Goal: Task Accomplishment & Management: Use online tool/utility

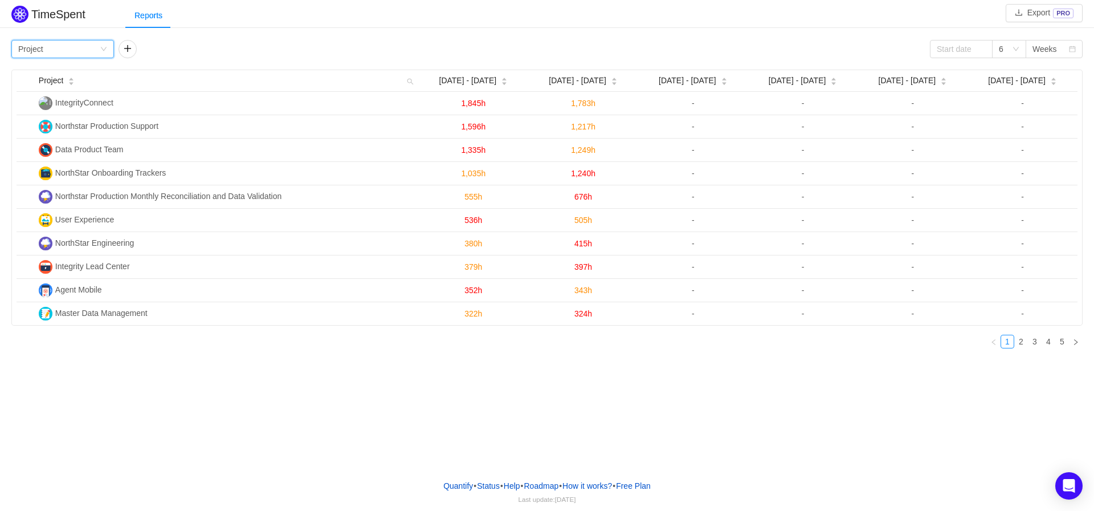
click at [105, 51] on icon "icon: down" at bounding box center [103, 49] width 7 height 7
click at [36, 143] on li "Person" at bounding box center [62, 145] width 103 height 18
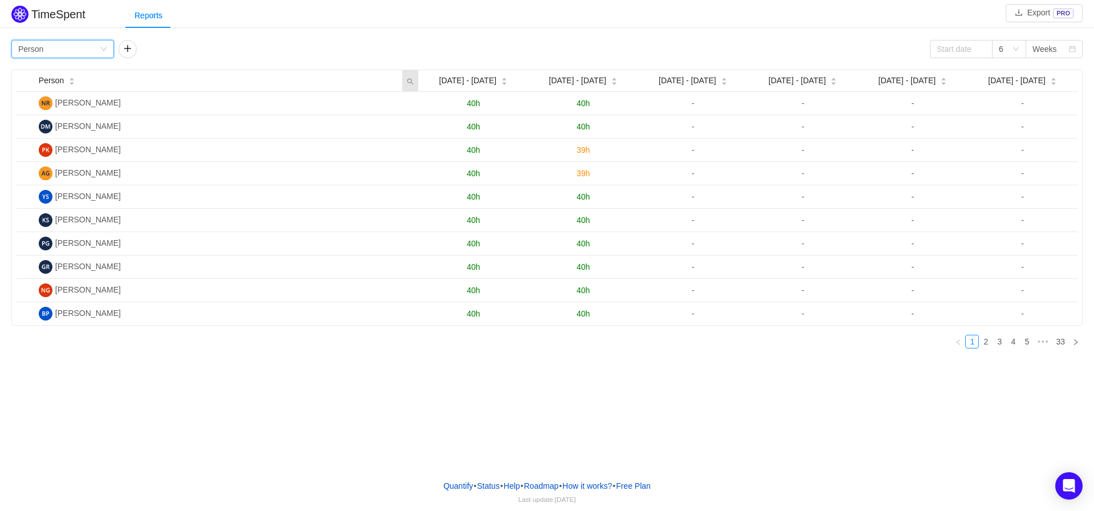
click at [410, 83] on icon "icon: search" at bounding box center [411, 81] width 6 height 6
click at [322, 45] on div "Group by Person 6 Weeks" at bounding box center [547, 49] width 1072 height 18
click at [1050, 50] on div "Weeks" at bounding box center [1045, 48] width 25 height 17
click at [1049, 111] on li "Quarters" at bounding box center [1054, 108] width 57 height 18
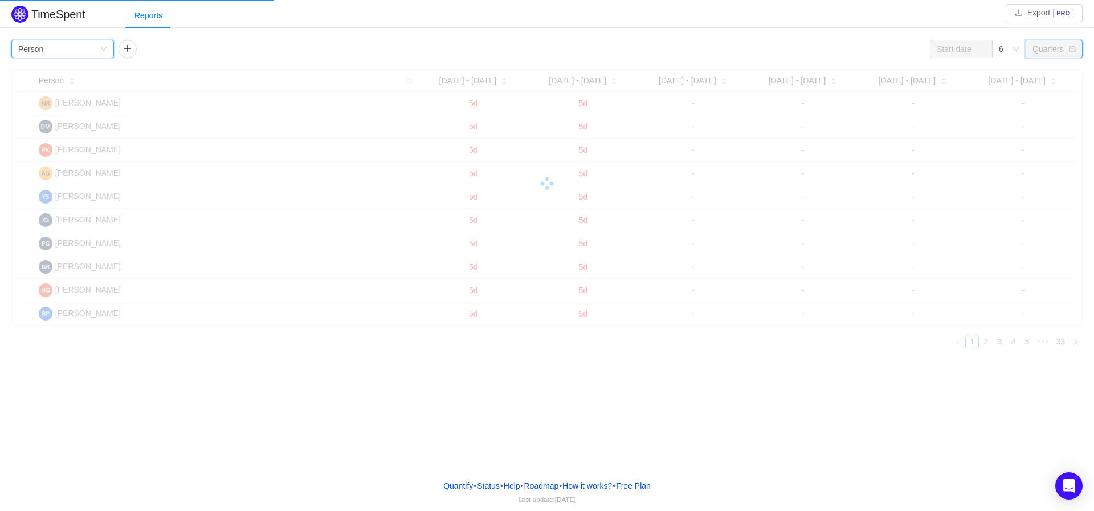
click at [105, 50] on icon "icon: down" at bounding box center [103, 49] width 7 height 7
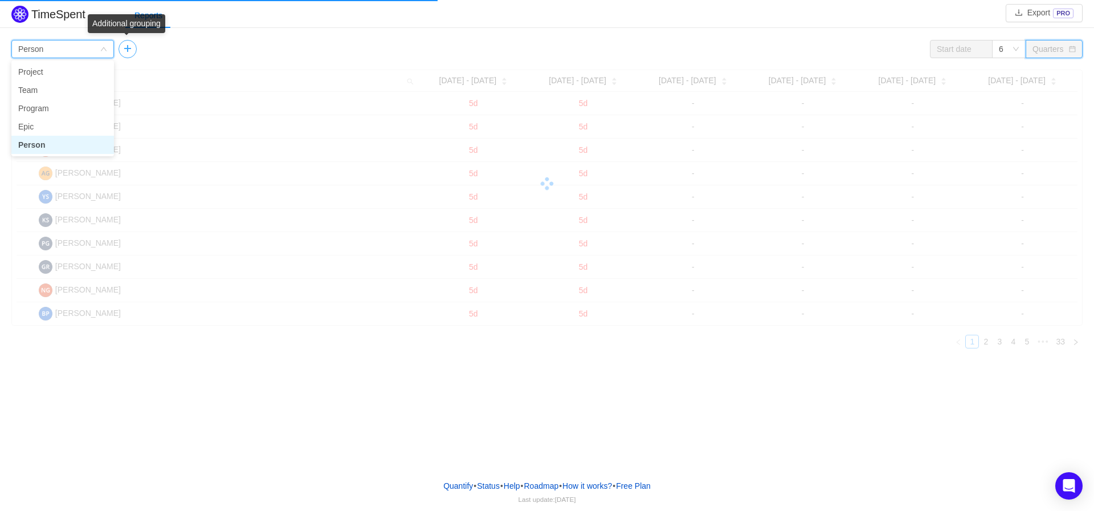
click at [132, 51] on button "button" at bounding box center [128, 49] width 18 height 18
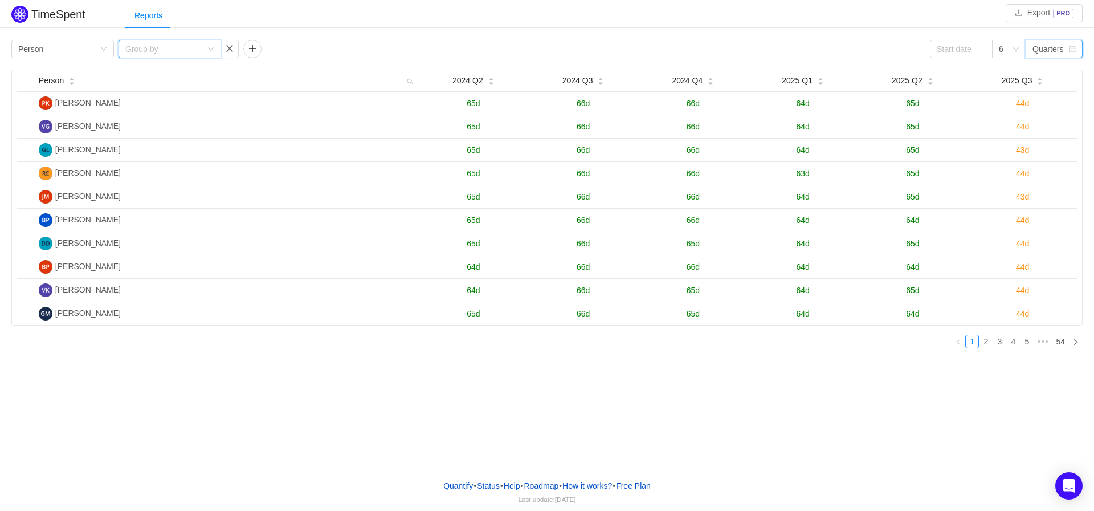
click at [214, 48] on div "Group by" at bounding box center [170, 49] width 103 height 18
click at [142, 75] on li "Issue" at bounding box center [170, 72] width 103 height 18
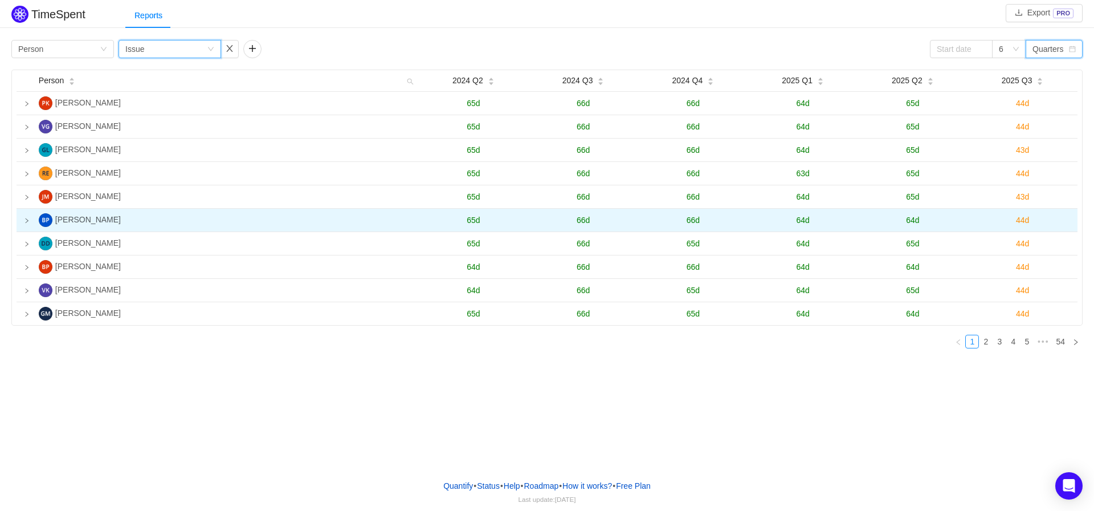
click at [27, 223] on icon "icon: right" at bounding box center [27, 220] width 3 height 5
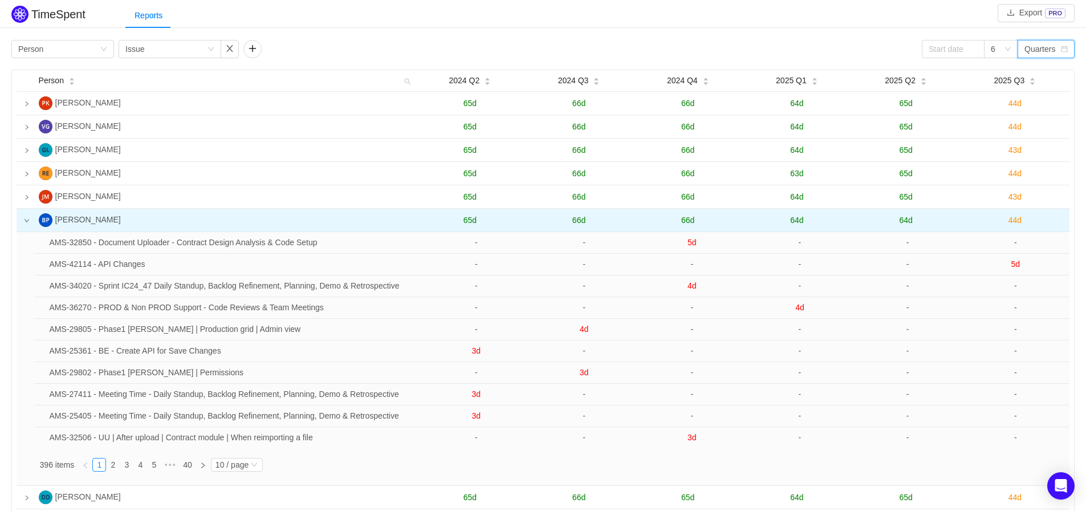
click at [1056, 51] on div "Quarters" at bounding box center [1042, 48] width 36 height 17
click at [1007, 49] on icon "icon: down" at bounding box center [1007, 49] width 7 height 7
click at [959, 52] on input at bounding box center [953, 49] width 63 height 18
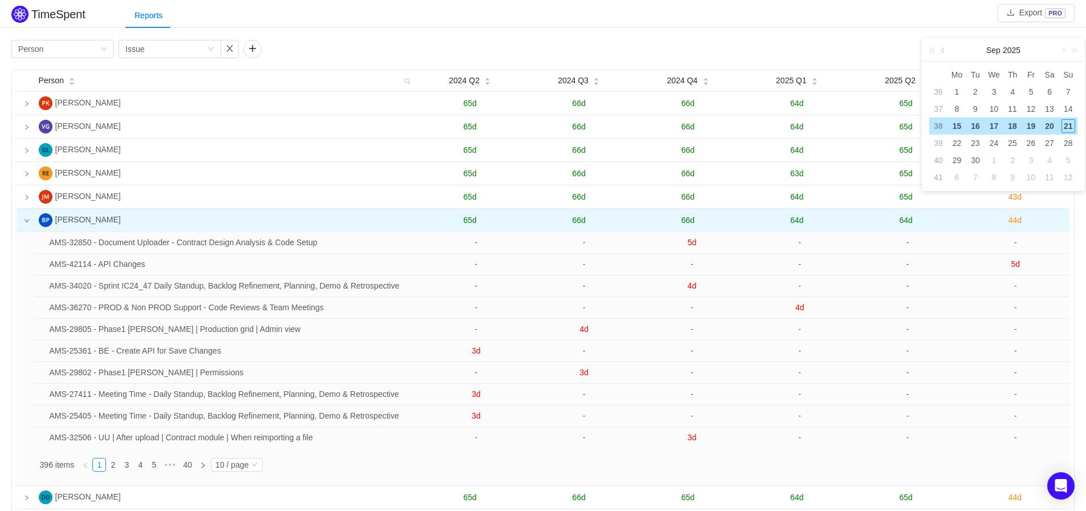
click at [942, 52] on link at bounding box center [944, 50] width 10 height 23
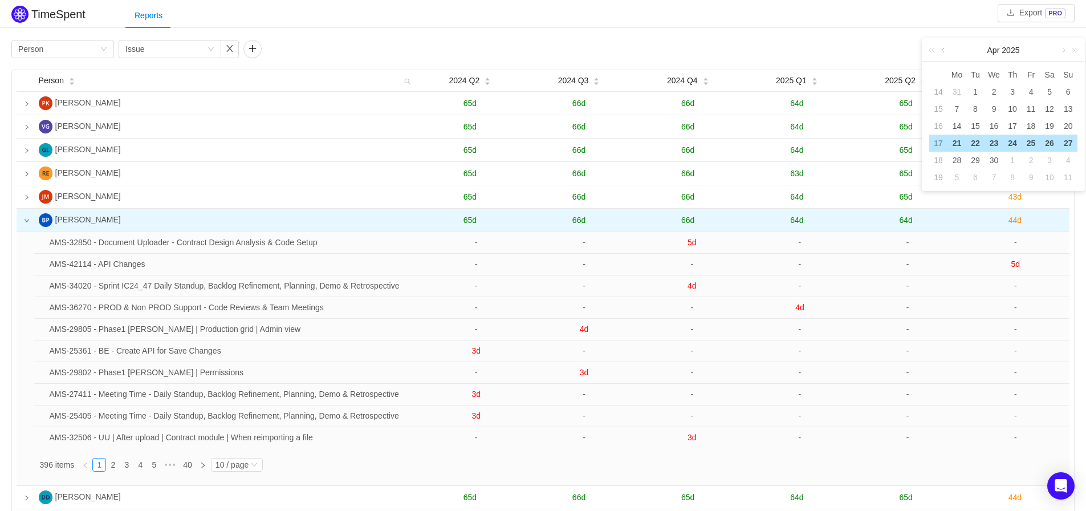
click at [942, 52] on link at bounding box center [944, 50] width 10 height 23
click at [994, 90] on div "1" at bounding box center [994, 92] width 14 height 14
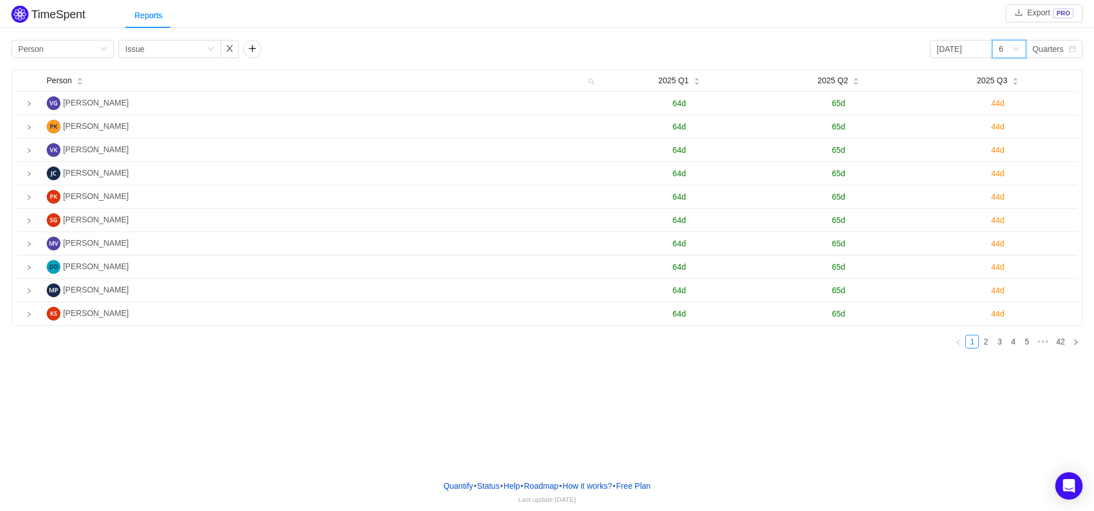
click at [1008, 50] on div "6" at bounding box center [1005, 48] width 13 height 17
click at [1057, 47] on div "Quarters" at bounding box center [1048, 48] width 31 height 17
click at [1040, 71] on li "Weeks" at bounding box center [1054, 72] width 57 height 18
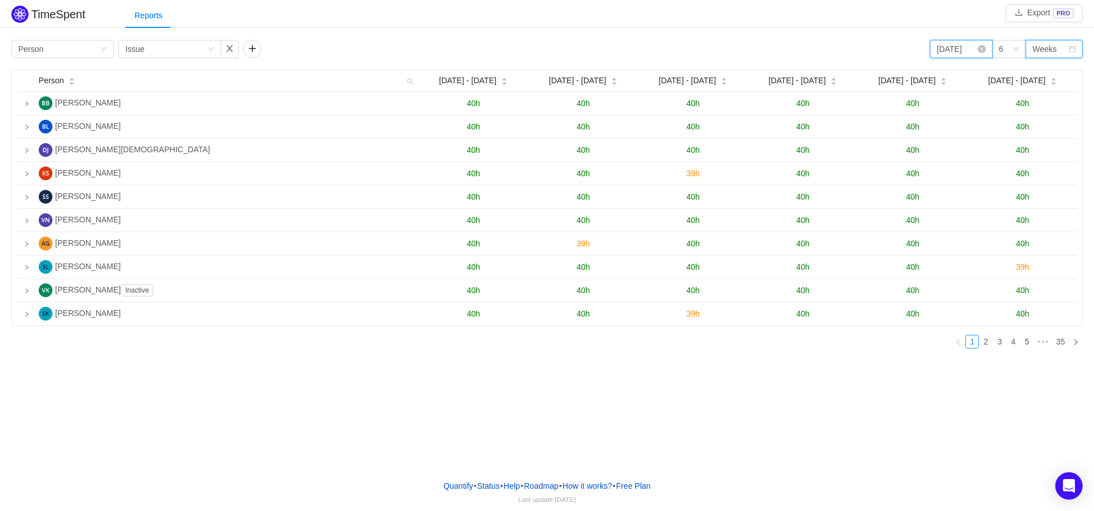
click at [959, 46] on input "2025-01-01" at bounding box center [961, 49] width 63 height 18
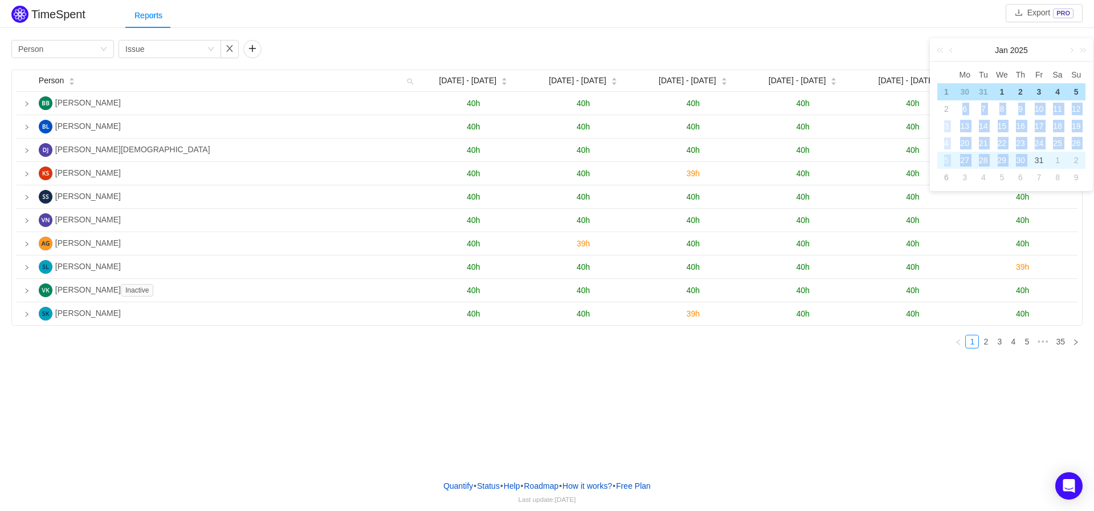
drag, startPoint x: 964, startPoint y: 105, endPoint x: 1033, endPoint y: 160, distance: 87.2
click at [1033, 160] on tbody "1 30 31 1 2 3 4 5 2 6 7 8 9 10 11 12 3 13 14 15 16 17 18 19 4 20 21 22 23 24 25…" at bounding box center [1012, 134] width 148 height 103
click at [1037, 160] on div "31" at bounding box center [1040, 160] width 14 height 14
type input "2025-01-31"
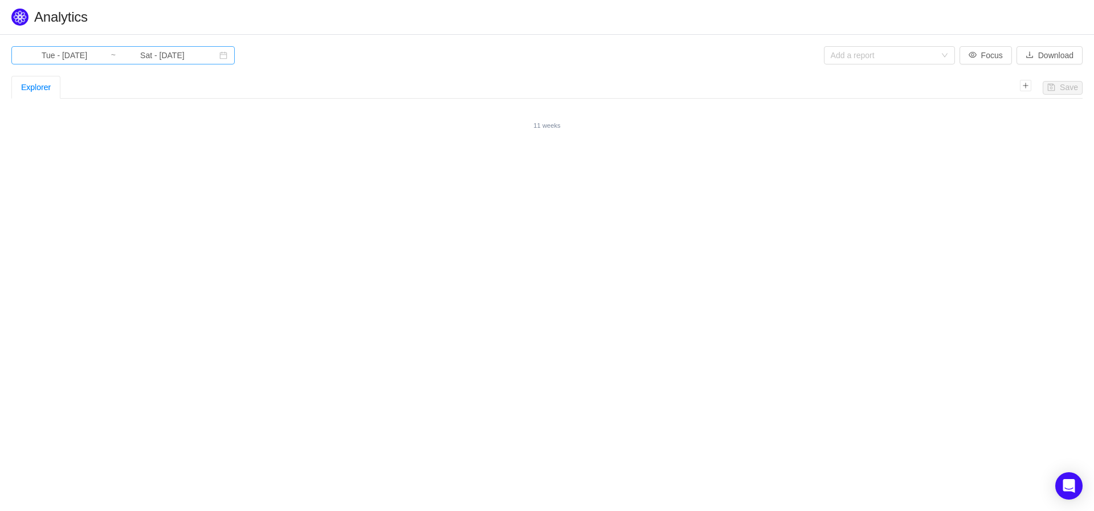
click at [38, 56] on input "Tue - [DATE]" at bounding box center [64, 55] width 92 height 13
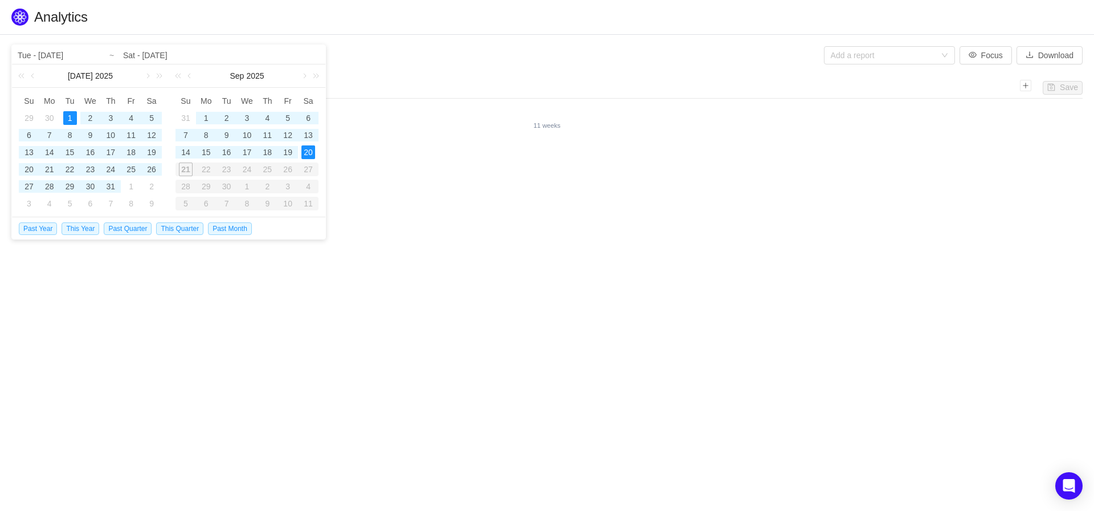
click at [182, 21] on h1 "Quantify › Analytics" at bounding box center [558, 17] width 1049 height 17
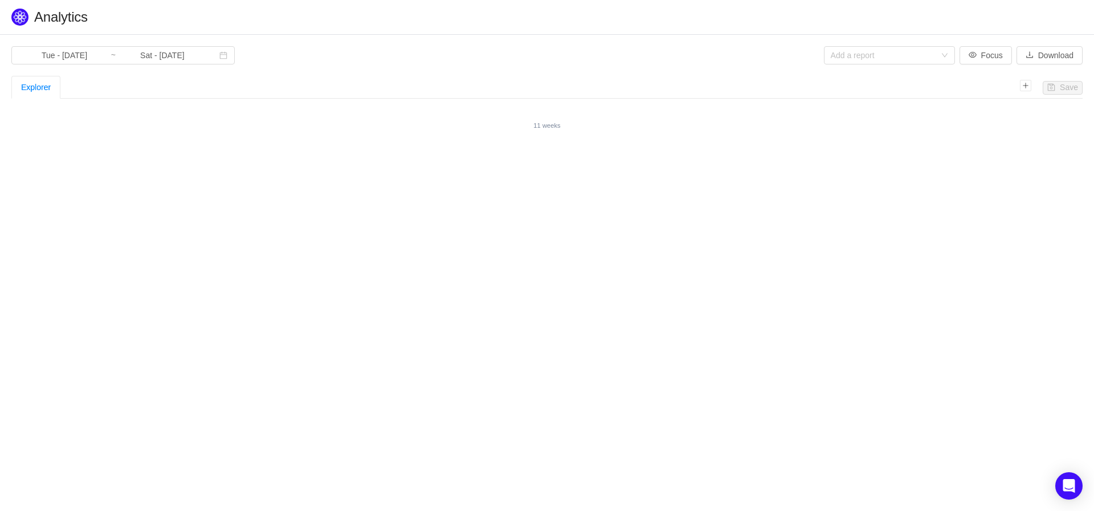
click at [47, 84] on div "Explorer" at bounding box center [36, 87] width 30 height 22
click at [37, 87] on div "Explorer" at bounding box center [36, 87] width 30 height 22
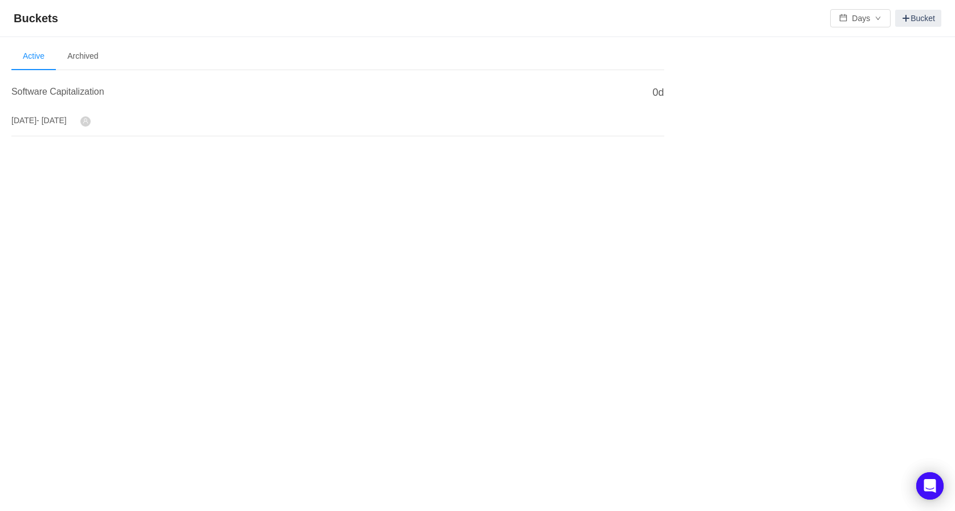
click at [66, 124] on span "- Dec 2025" at bounding box center [51, 120] width 30 height 9
click at [91, 121] on span at bounding box center [85, 121] width 10 height 10
click at [91, 122] on span at bounding box center [85, 121] width 10 height 10
click at [918, 17] on link "Bucket" at bounding box center [918, 18] width 46 height 17
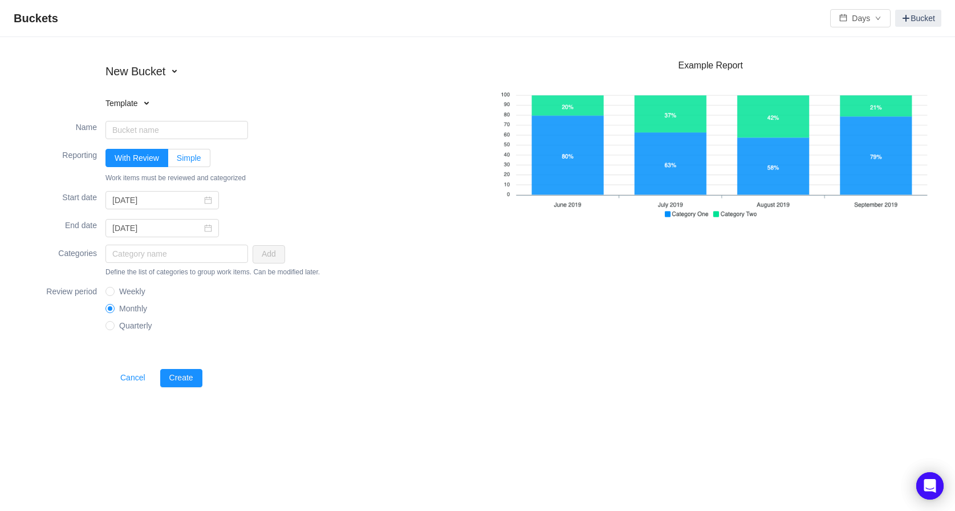
click at [190, 162] on span "Simple" at bounding box center [189, 157] width 25 height 9
click at [177, 161] on input "Simple" at bounding box center [177, 161] width 0 height 0
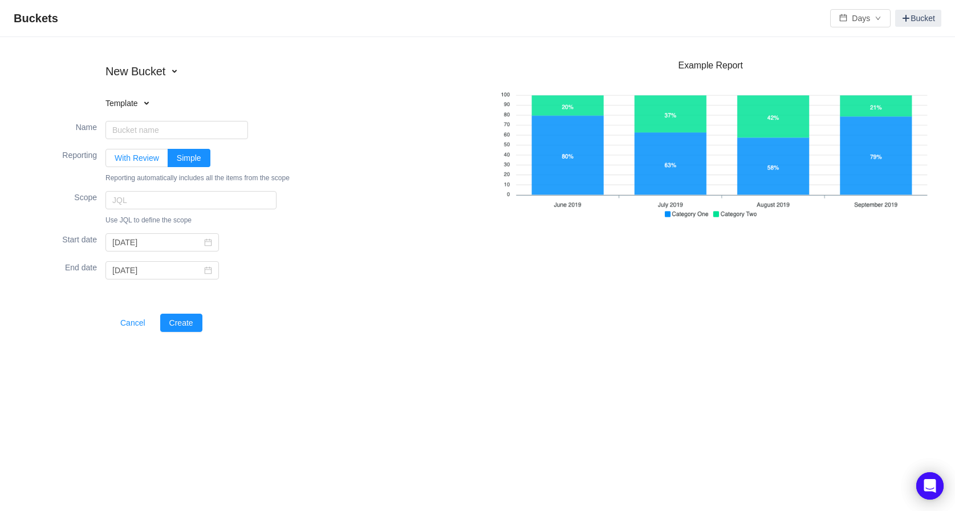
click at [129, 160] on span "With Review" at bounding box center [137, 157] width 44 height 9
click at [115, 161] on input "With Review" at bounding box center [115, 161] width 0 height 0
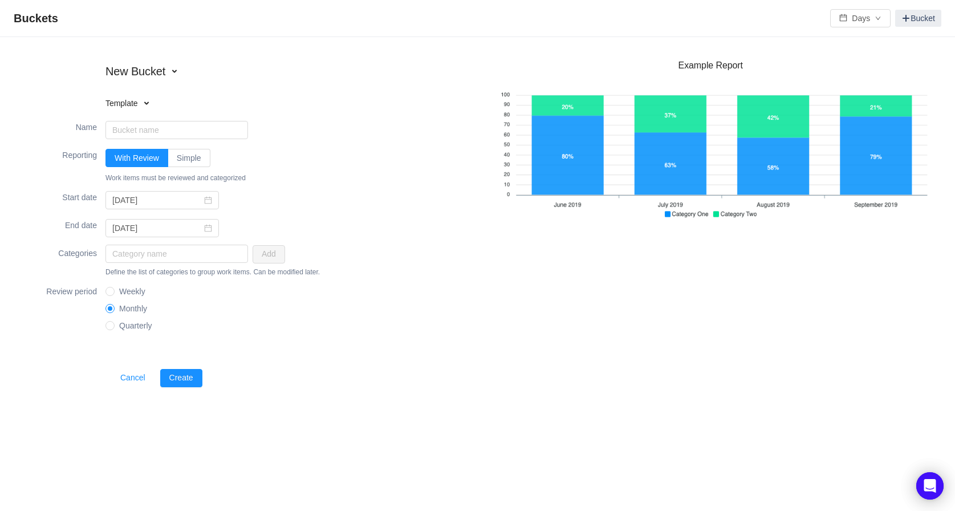
click at [151, 102] on span at bounding box center [146, 103] width 9 height 9
click at [152, 123] on li "Software Capitalization" at bounding box center [177, 122] width 145 height 18
type input "Software Capitalization"
type input "2025-01-01"
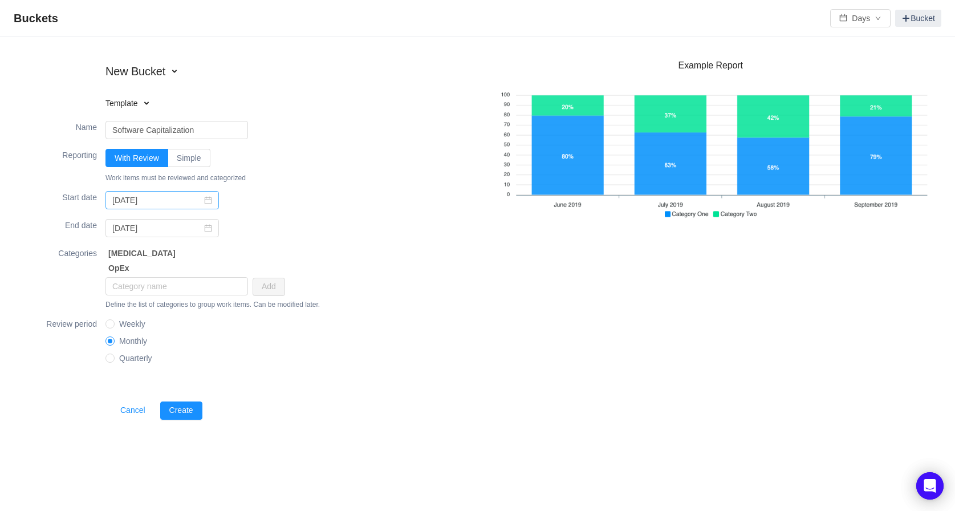
click at [204, 202] on icon "icon: calendar" at bounding box center [208, 200] width 8 height 8
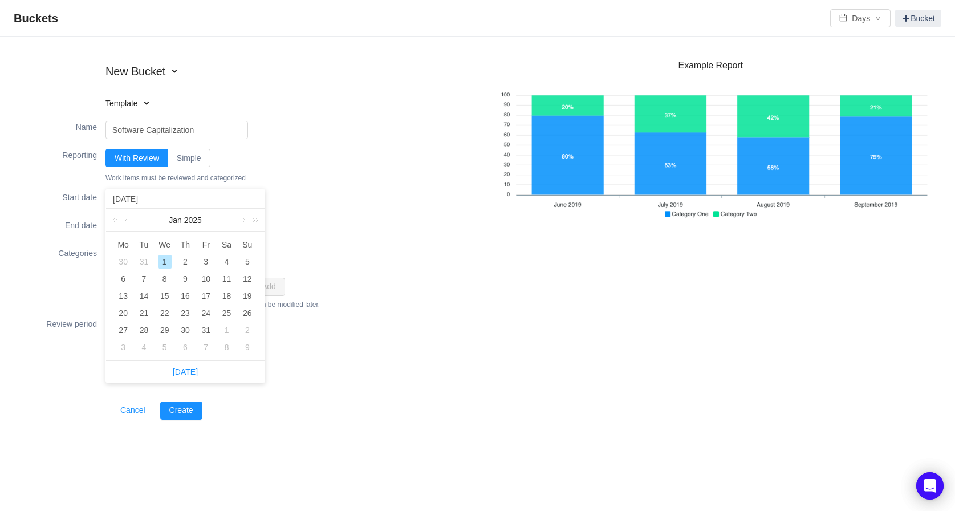
click at [165, 264] on div "1" at bounding box center [165, 262] width 14 height 14
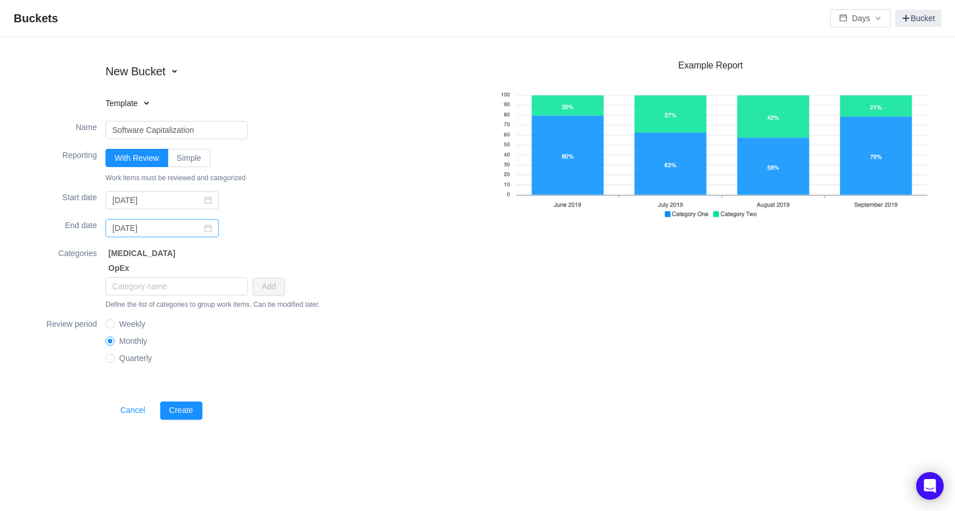
click at [204, 231] on icon "icon: calendar" at bounding box center [208, 228] width 8 height 8
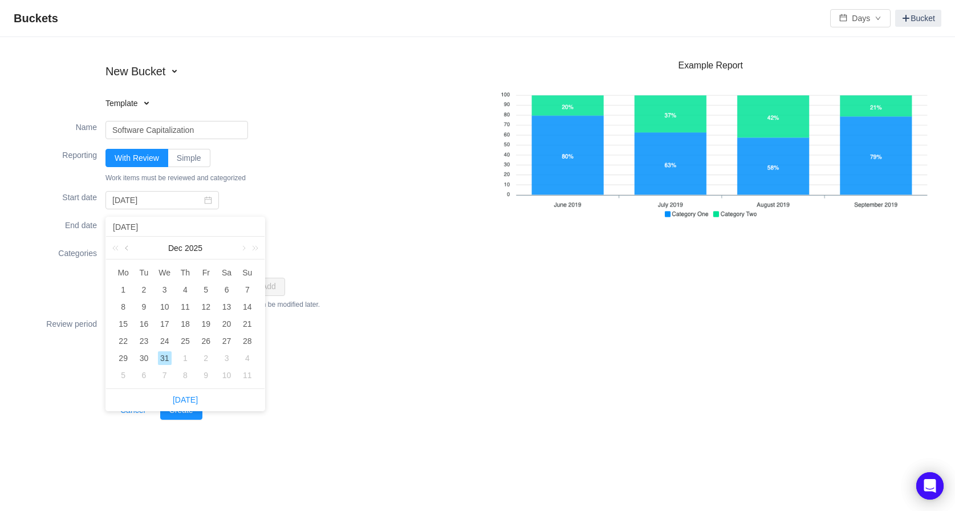
click at [129, 249] on link at bounding box center [128, 248] width 10 height 23
click at [249, 308] on div "14" at bounding box center [248, 307] width 14 height 14
type input "2025-09-14"
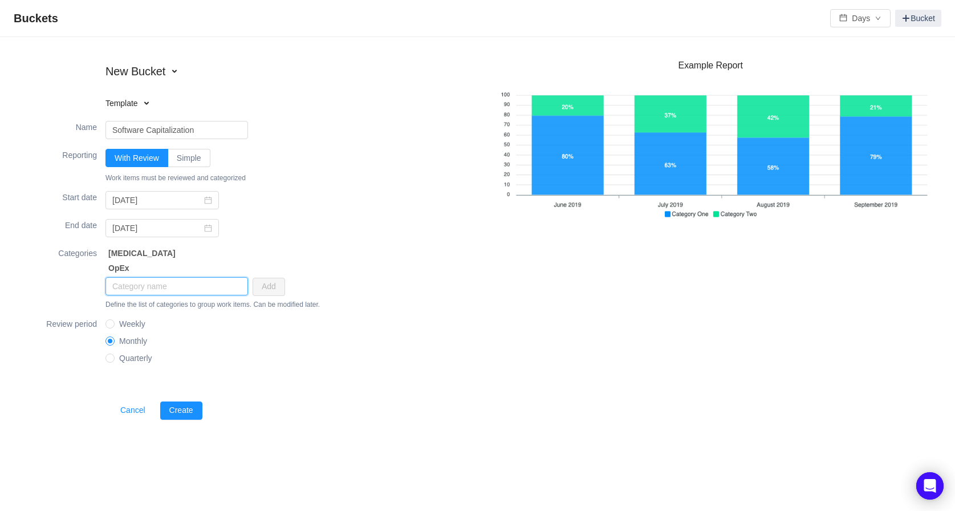
click at [234, 285] on input "text" at bounding box center [176, 286] width 142 height 18
click at [109, 356] on input "Quarterly" at bounding box center [109, 357] width 8 height 8
radio input "true"
radio input "false"
radio input "true"
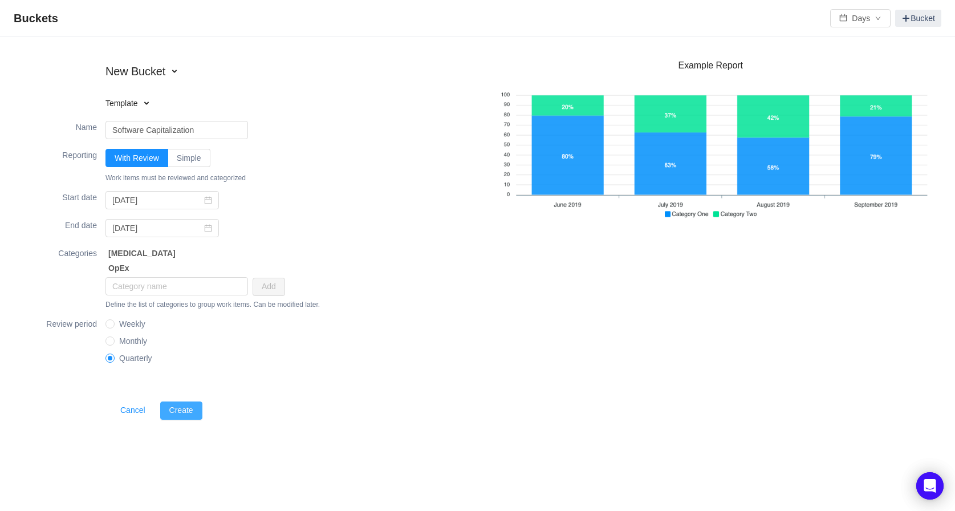
click at [176, 412] on button "Create" at bounding box center [181, 410] width 42 height 18
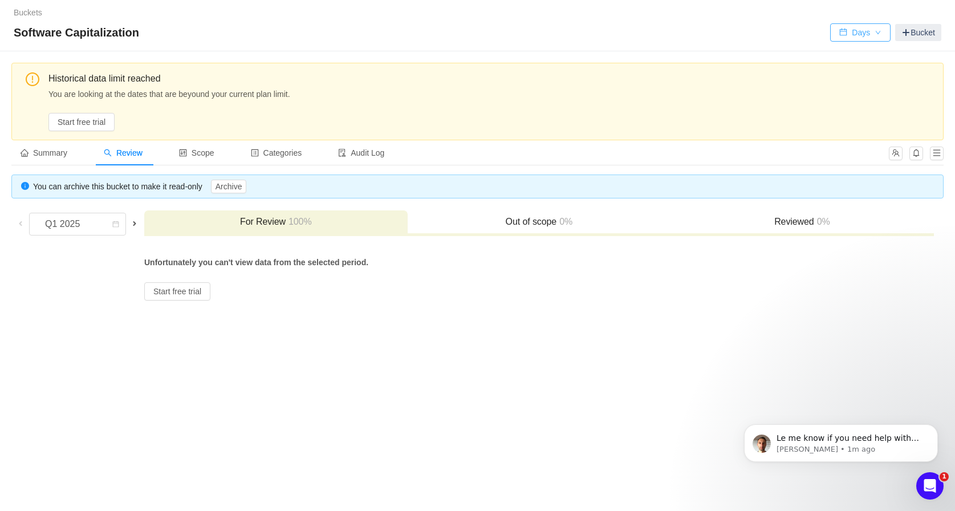
click at [874, 40] on button "Days" at bounding box center [860, 32] width 60 height 18
click at [856, 73] on li "Hours" at bounding box center [859, 73] width 59 height 18
click at [74, 116] on button "Start free trial" at bounding box center [81, 122] width 66 height 18
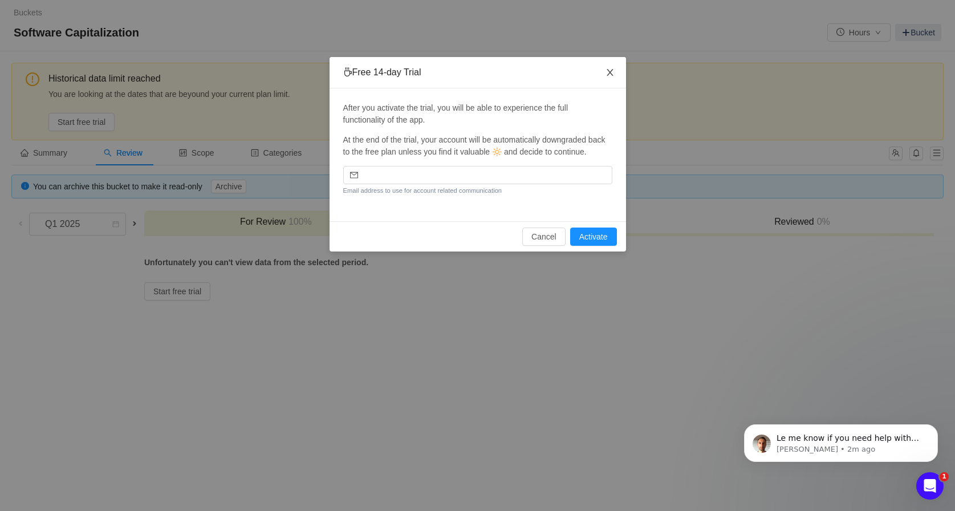
click at [610, 75] on icon "icon: close" at bounding box center [609, 72] width 9 height 9
